Goal: Check status

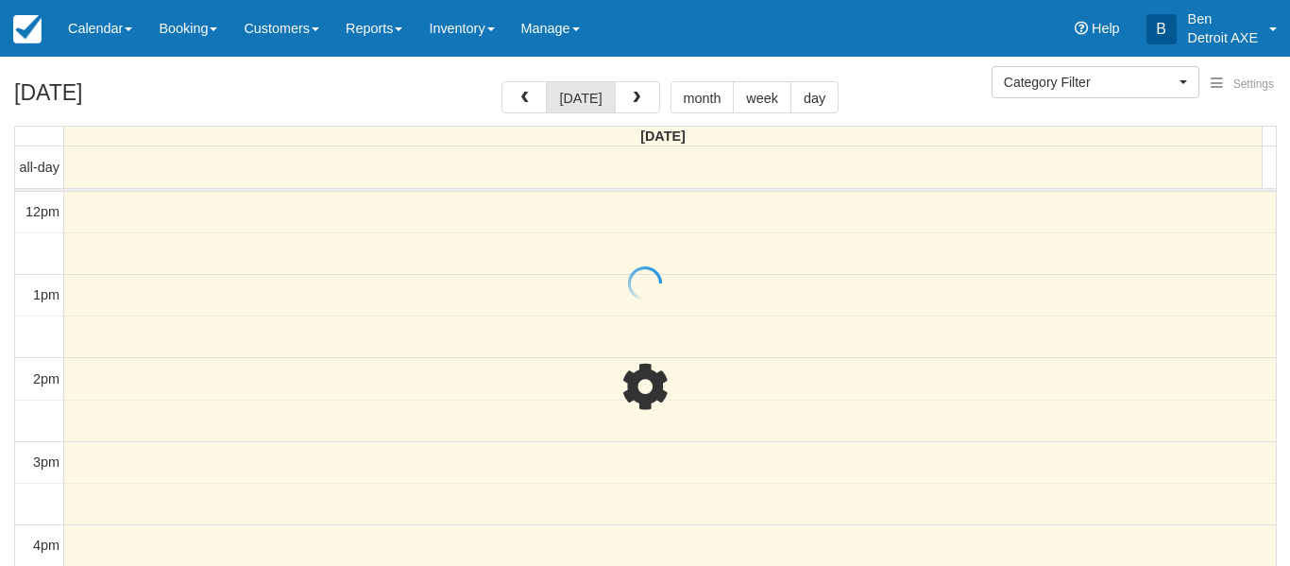
select select
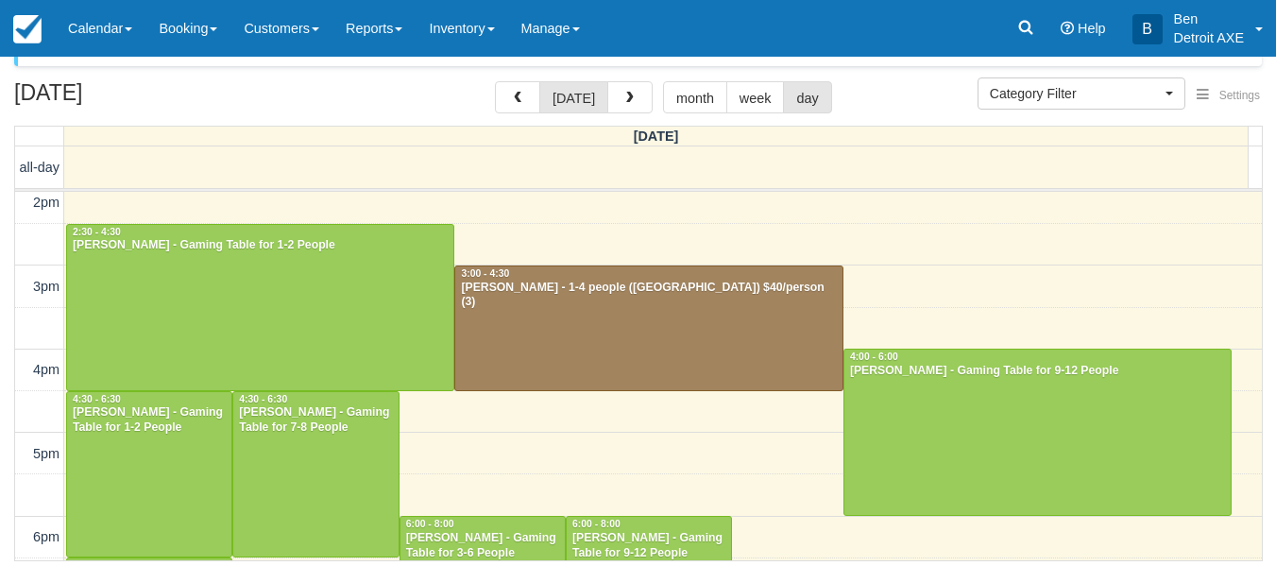
scroll to position [339, 0]
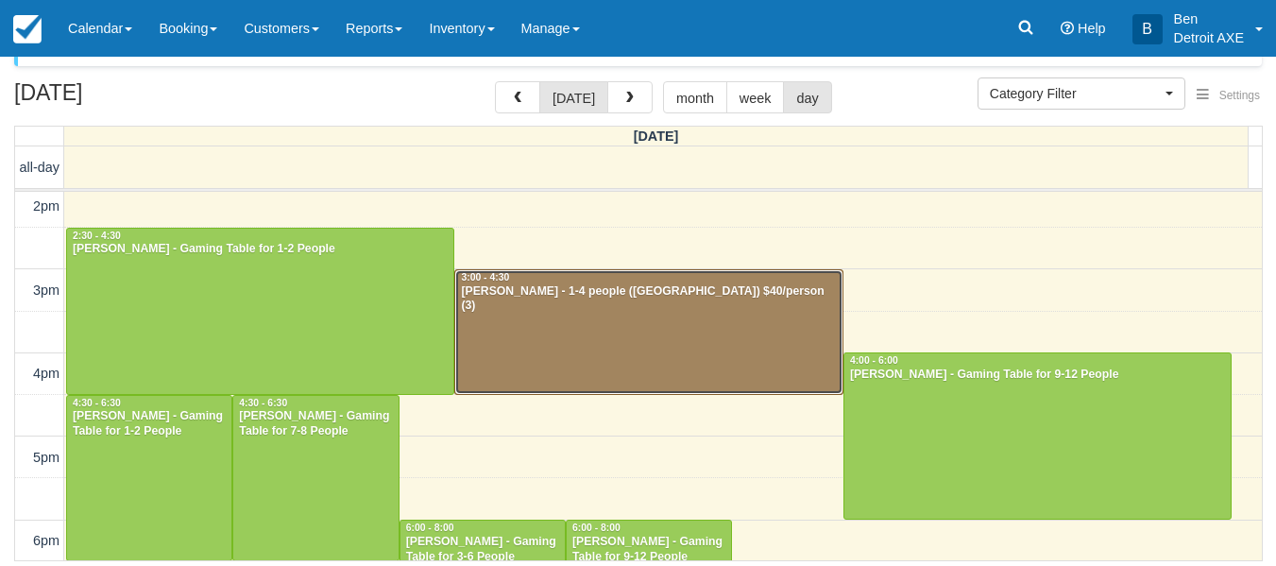
click at [663, 341] on div at bounding box center [648, 332] width 386 height 124
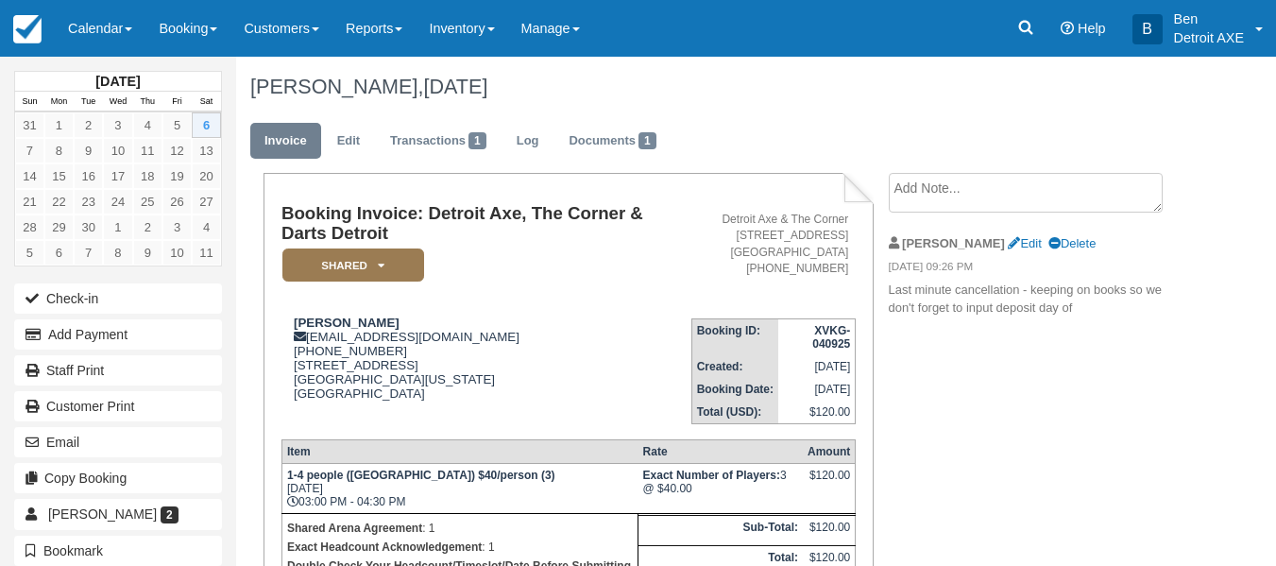
scroll to position [317, 0]
